Goal: Task Accomplishment & Management: Use online tool/utility

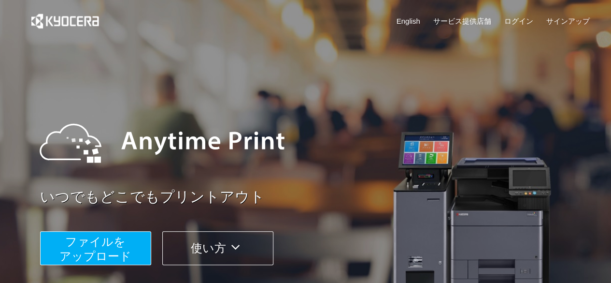
click at [88, 254] on span "ファイルを ​​アップロード" at bounding box center [95, 249] width 72 height 28
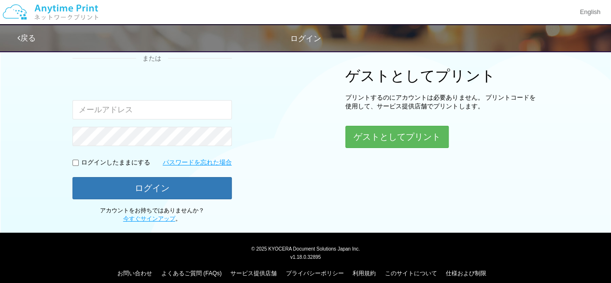
scroll to position [122, 0]
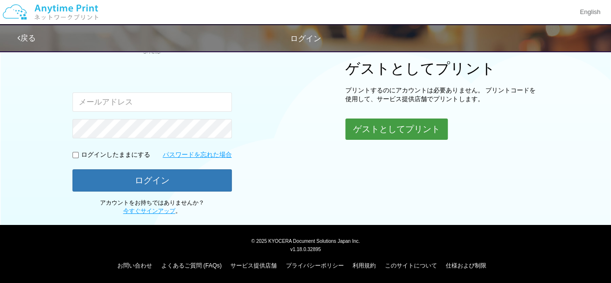
click at [402, 130] on button "ゲストとしてプリント" at bounding box center [397, 128] width 102 height 21
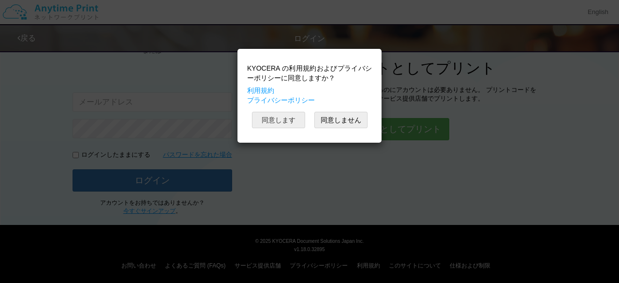
click at [285, 118] on button "同意します" at bounding box center [278, 120] width 53 height 16
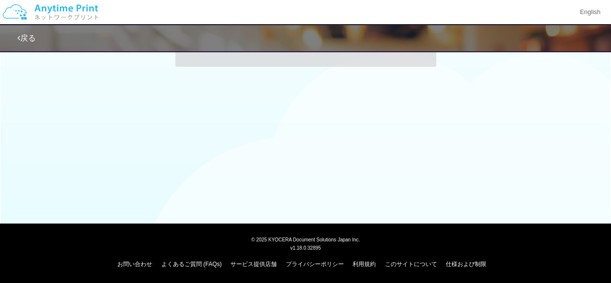
scroll to position [122, 0]
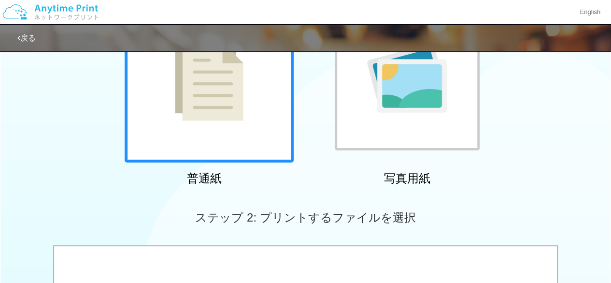
click at [232, 136] on div at bounding box center [209, 77] width 169 height 169
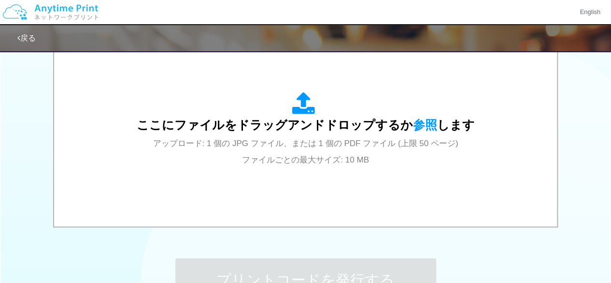
scroll to position [338, 0]
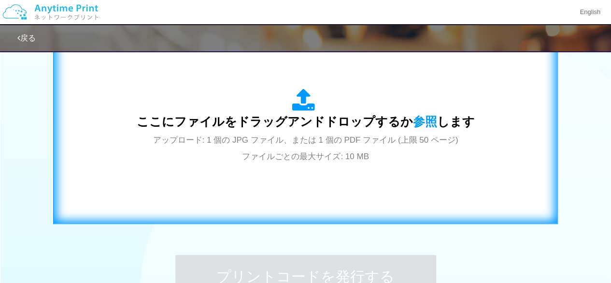
click at [313, 100] on icon at bounding box center [305, 100] width 27 height 24
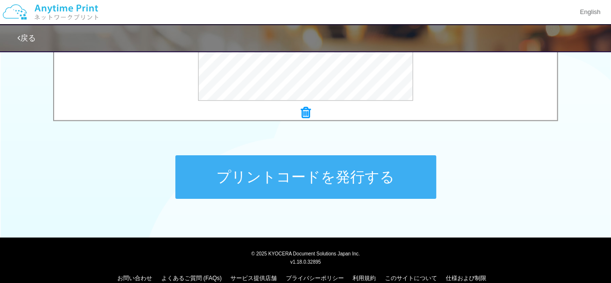
scroll to position [442, 0]
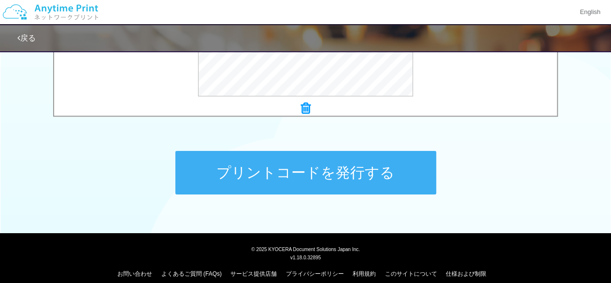
click at [354, 174] on button "プリントコードを発行する" at bounding box center [305, 172] width 261 height 43
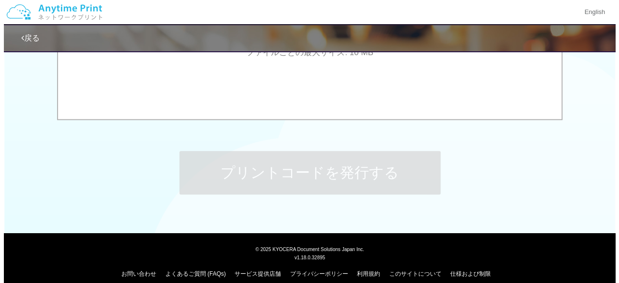
scroll to position [0, 0]
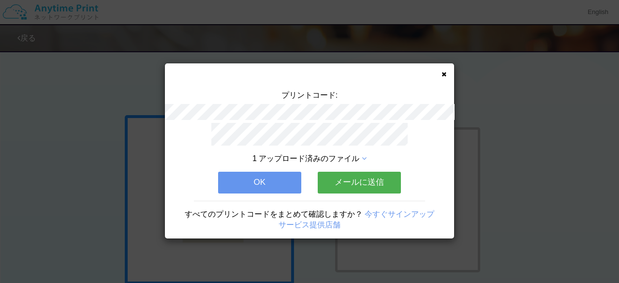
click at [363, 155] on icon at bounding box center [364, 159] width 5 height 8
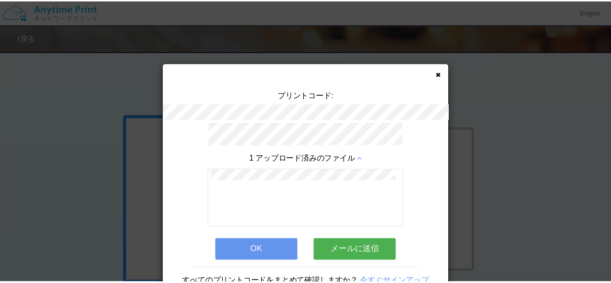
scroll to position [34, 0]
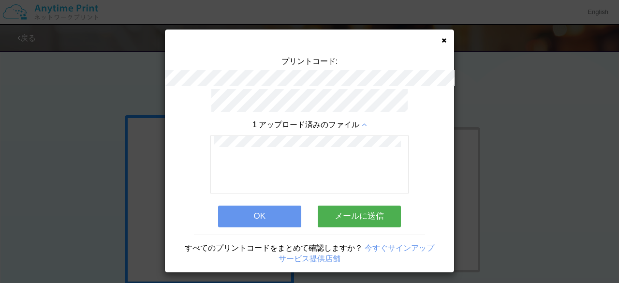
click at [248, 211] on button "OK" at bounding box center [259, 215] width 83 height 21
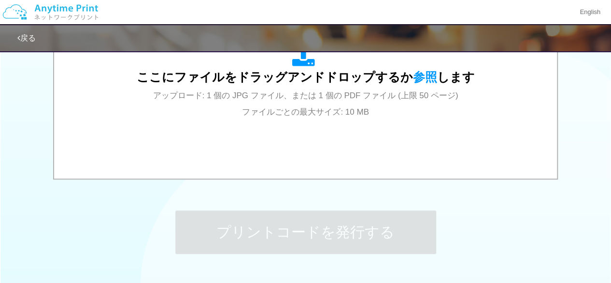
scroll to position [452, 0]
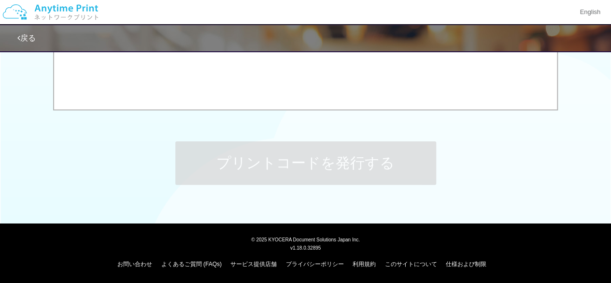
click at [39, 9] on img at bounding box center [50, 12] width 103 height 34
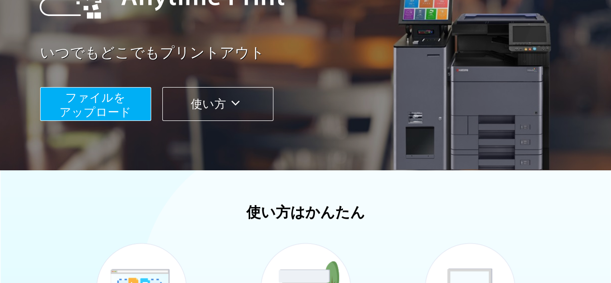
scroll to position [144, 0]
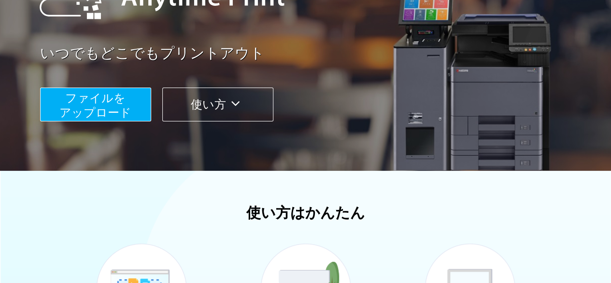
click at [229, 107] on icon at bounding box center [235, 103] width 19 height 14
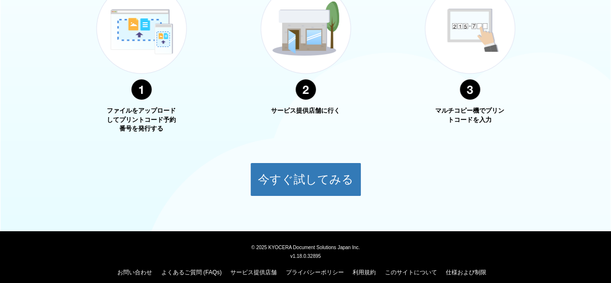
scroll to position [412, 0]
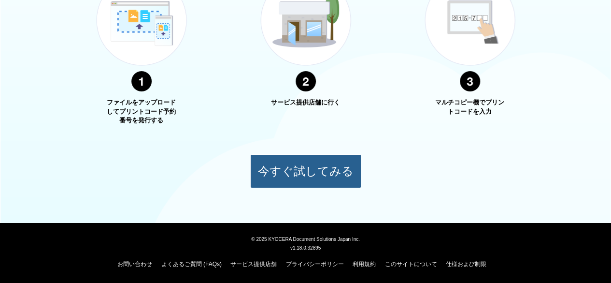
click at [300, 174] on button "今すぐ試してみる" at bounding box center [305, 171] width 111 height 34
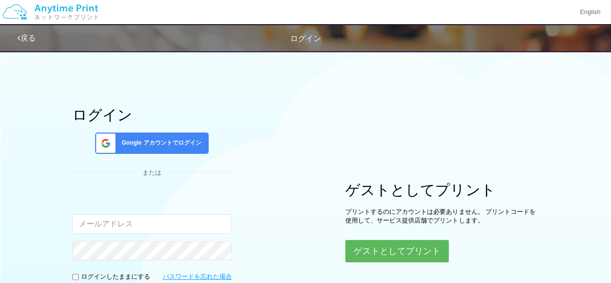
click at [30, 39] on link "戻る" at bounding box center [26, 38] width 18 height 8
